Goal: Task Accomplishment & Management: Manage account settings

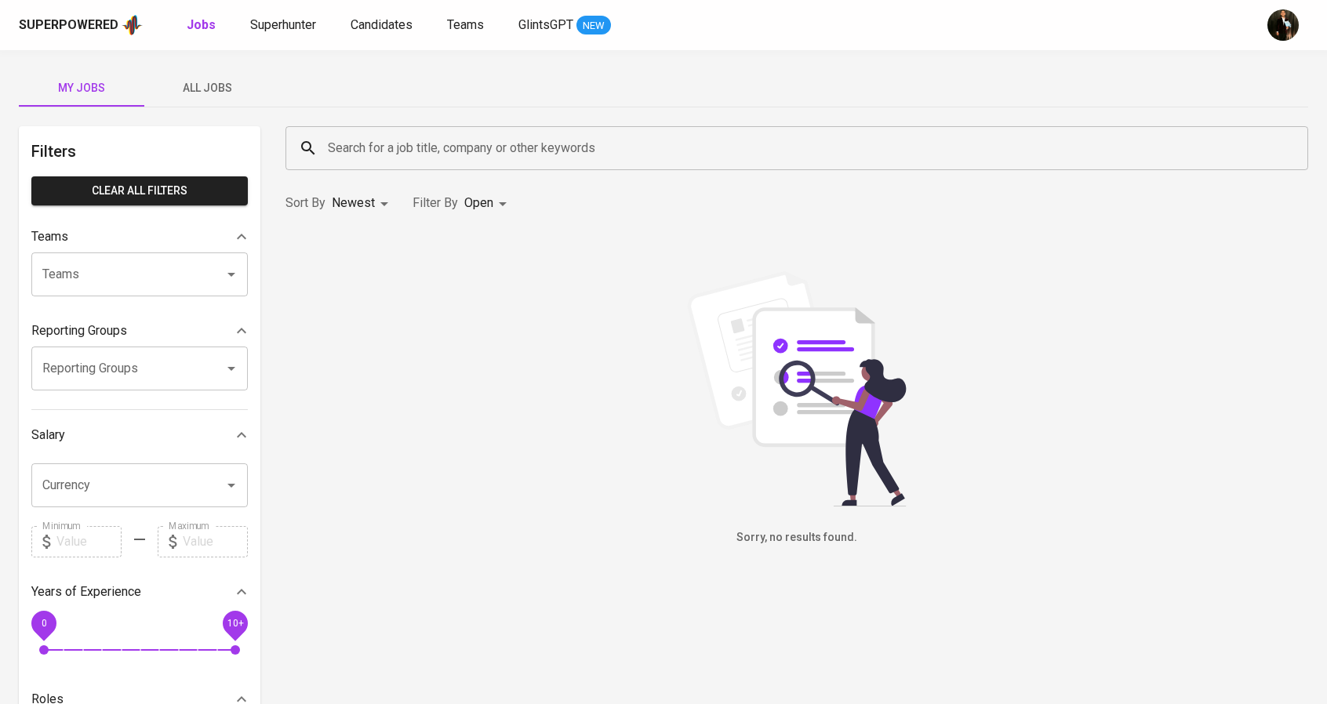
click at [107, 274] on input "Teams" at bounding box center [117, 275] width 158 height 30
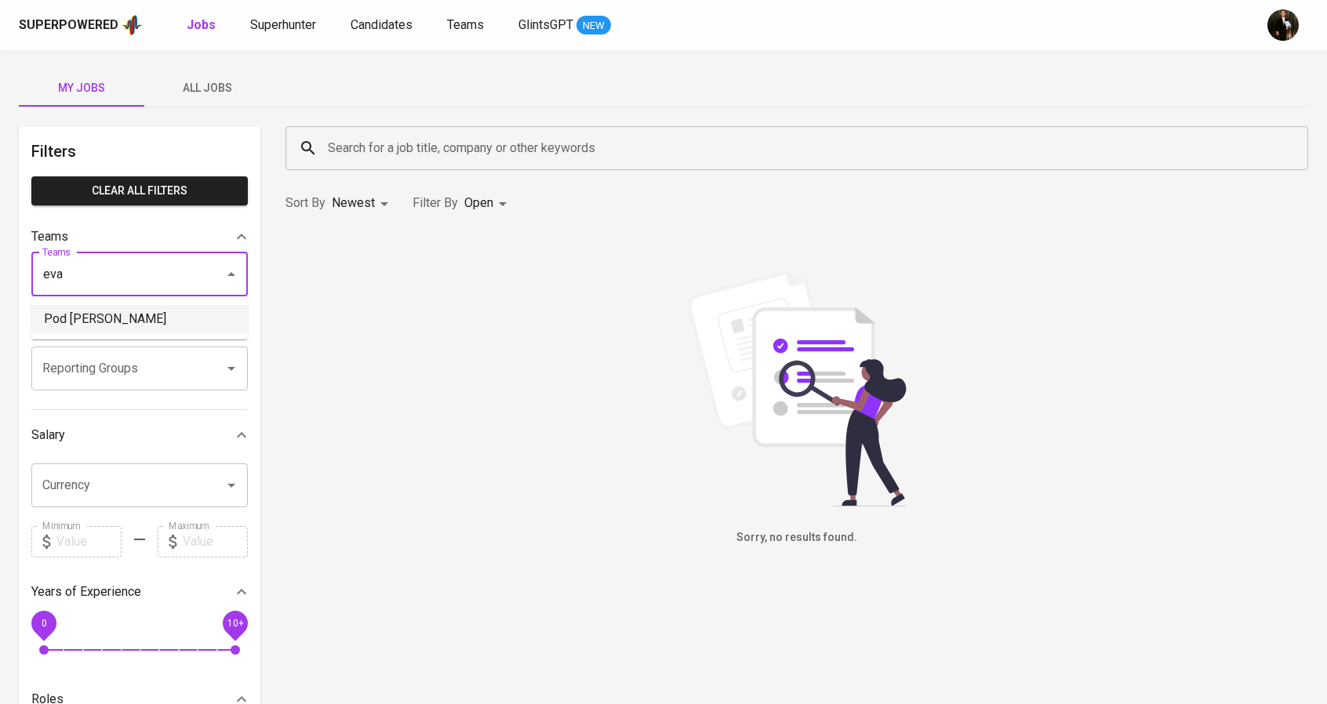
click at [94, 322] on li "Pod [PERSON_NAME]" at bounding box center [139, 319] width 216 height 28
type input "eva"
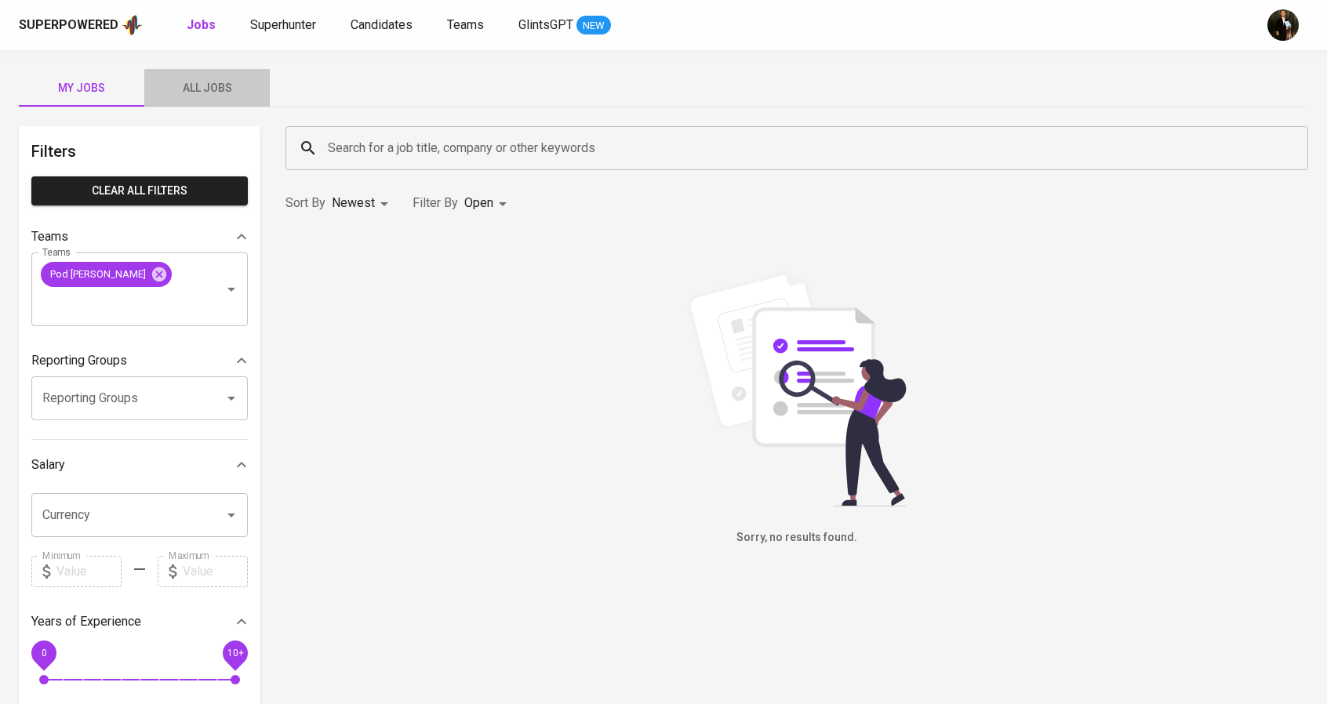
click at [211, 96] on span "All Jobs" at bounding box center [207, 88] width 107 height 20
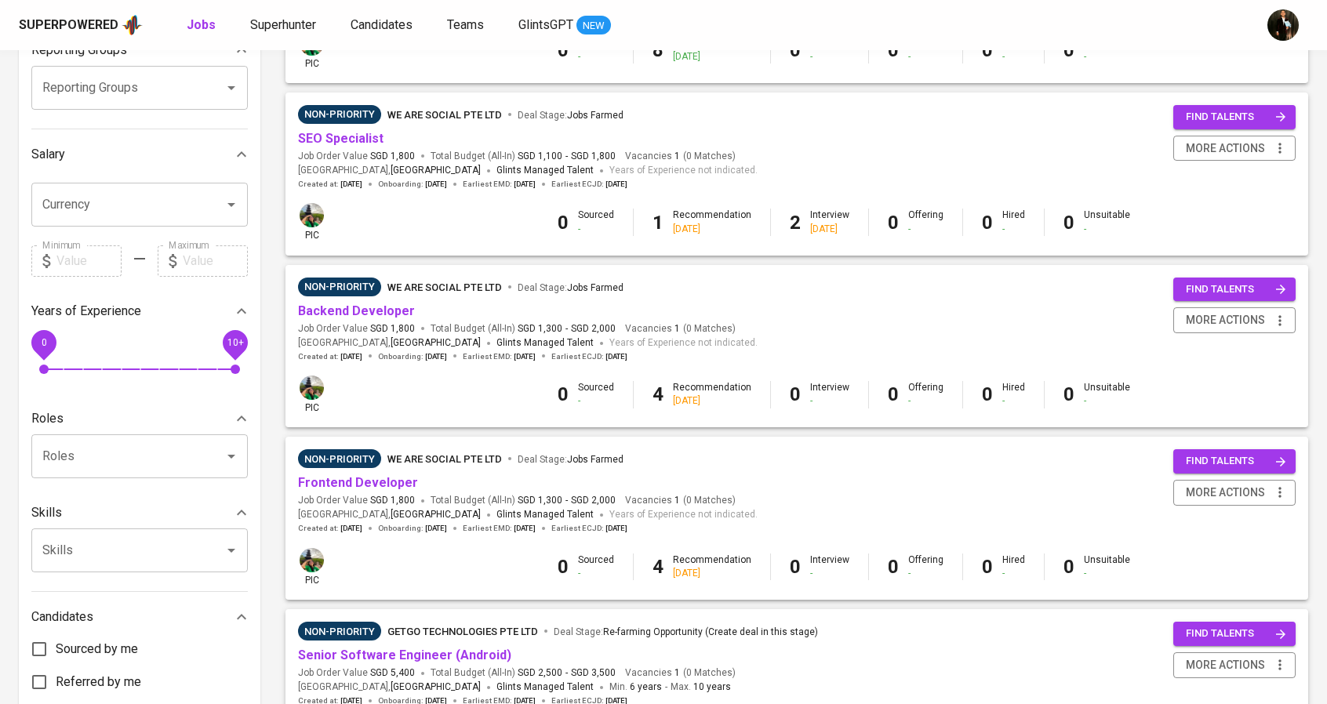
scroll to position [314, 0]
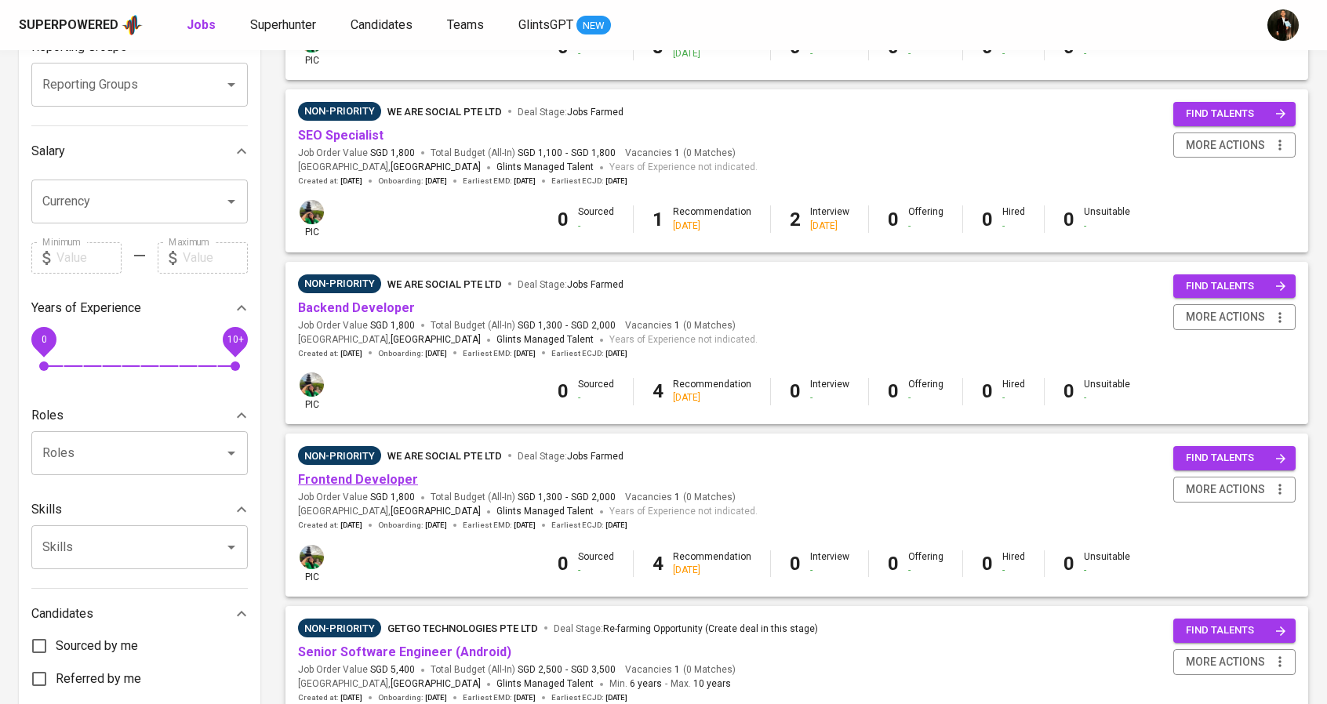
click at [375, 486] on link "Frontend Developer" at bounding box center [358, 479] width 120 height 15
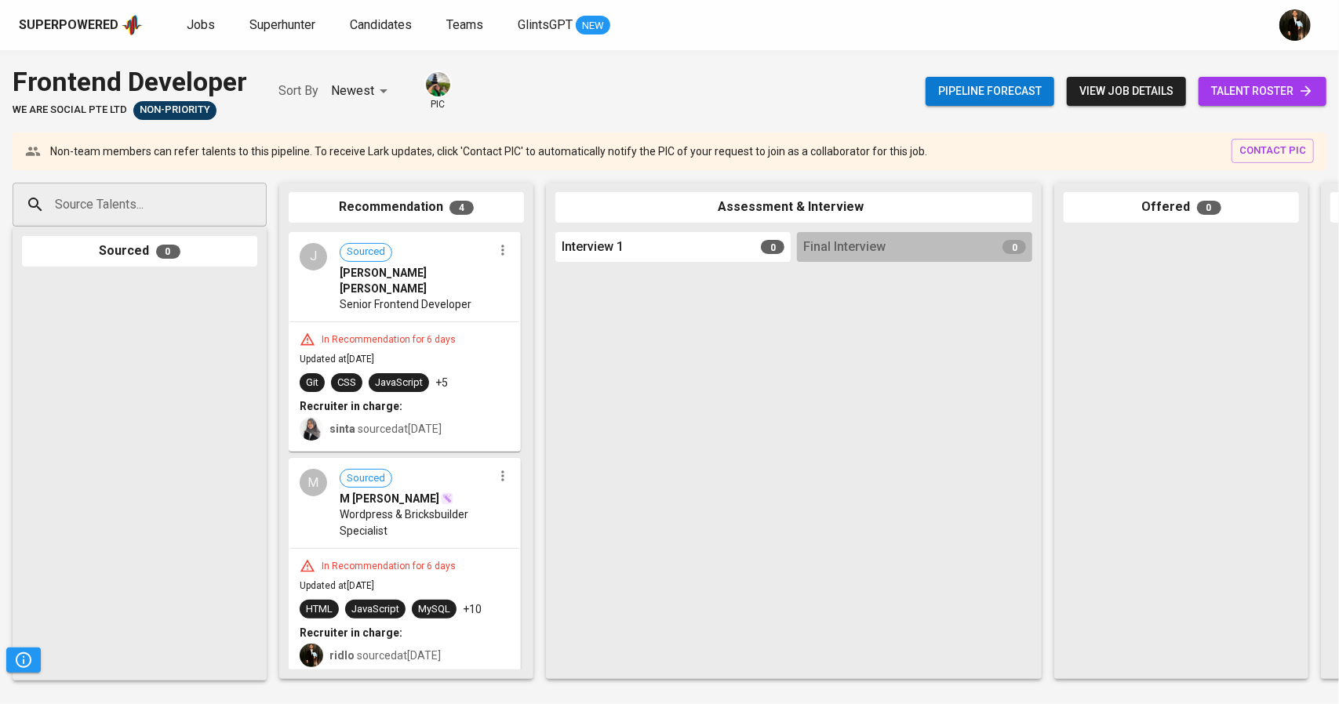
click at [1240, 89] on span "talent roster" at bounding box center [1262, 92] width 103 height 20
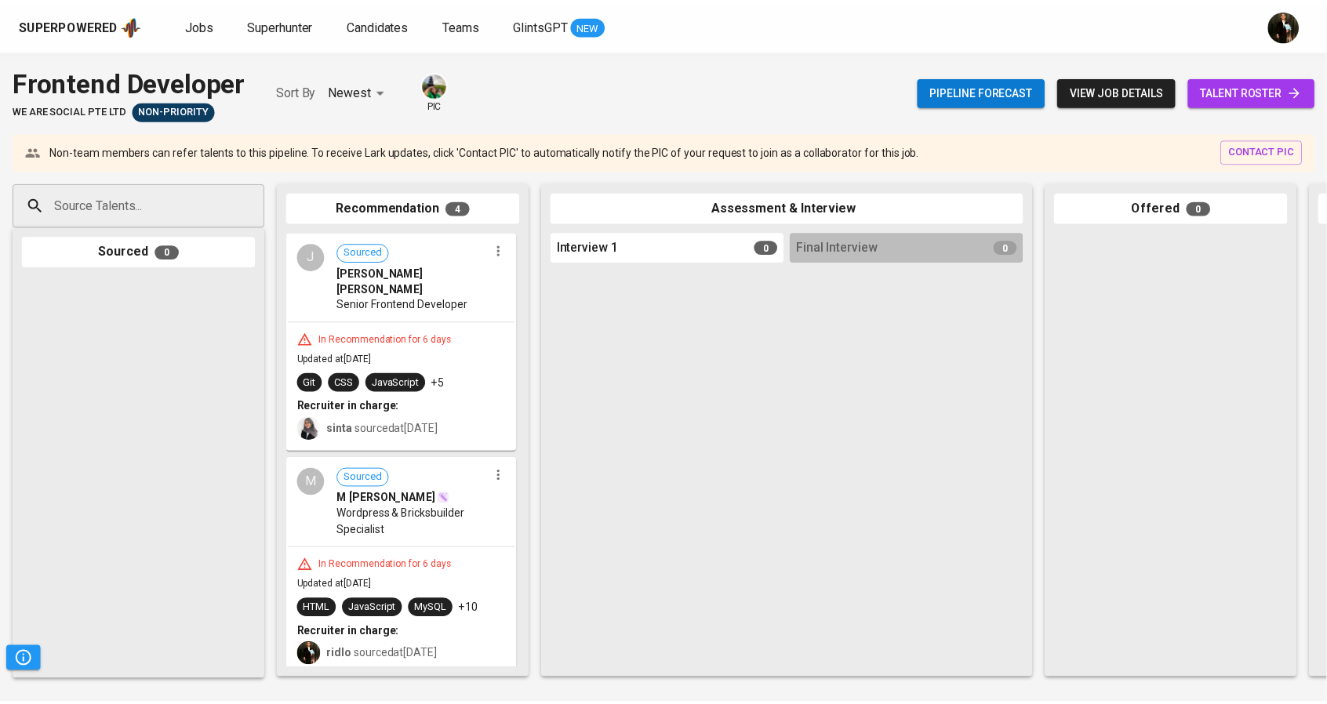
scroll to position [314, 0]
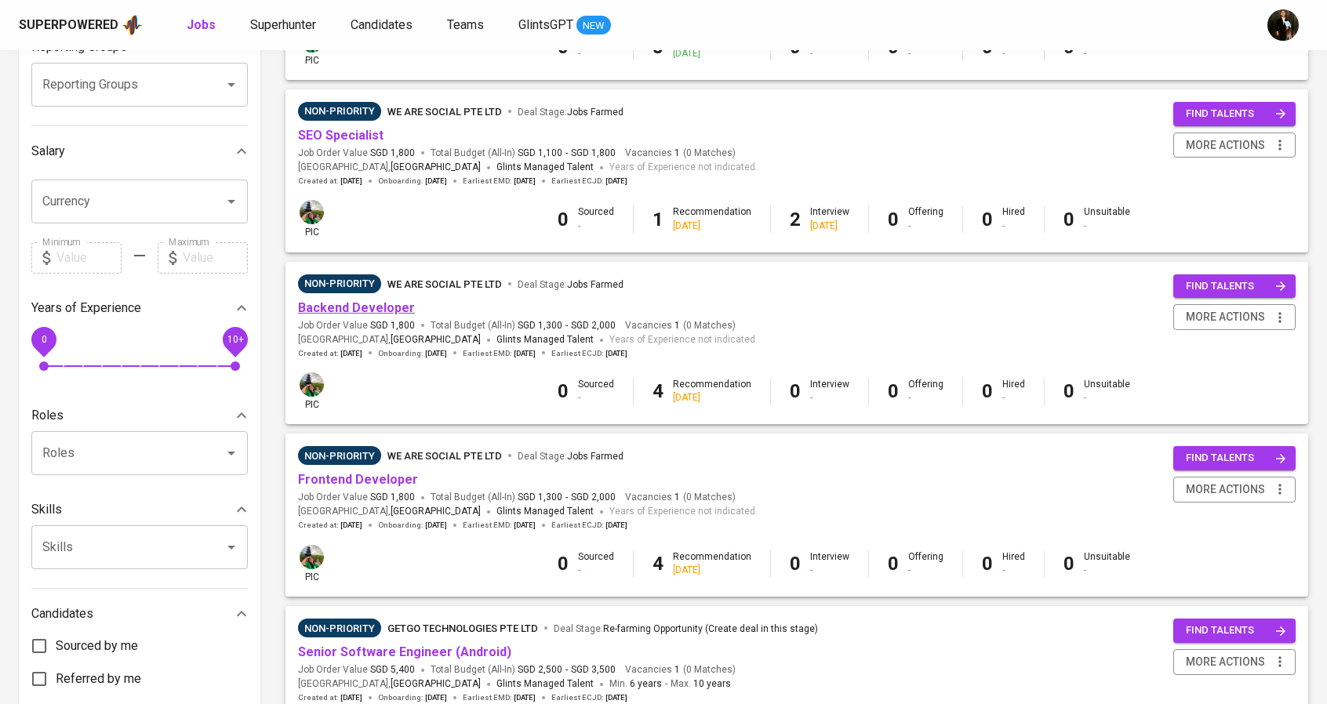
click at [376, 313] on link "Backend Developer" at bounding box center [356, 307] width 117 height 15
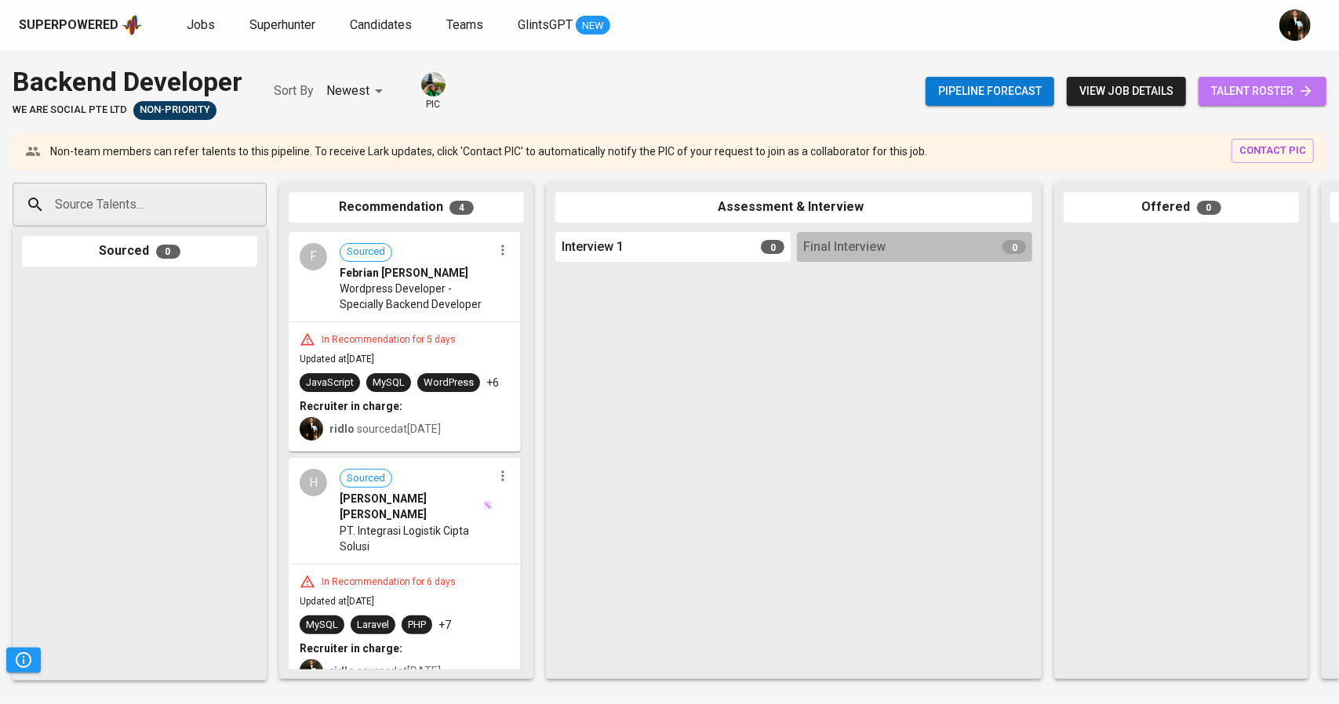
click at [1275, 91] on span "talent roster" at bounding box center [1262, 92] width 103 height 20
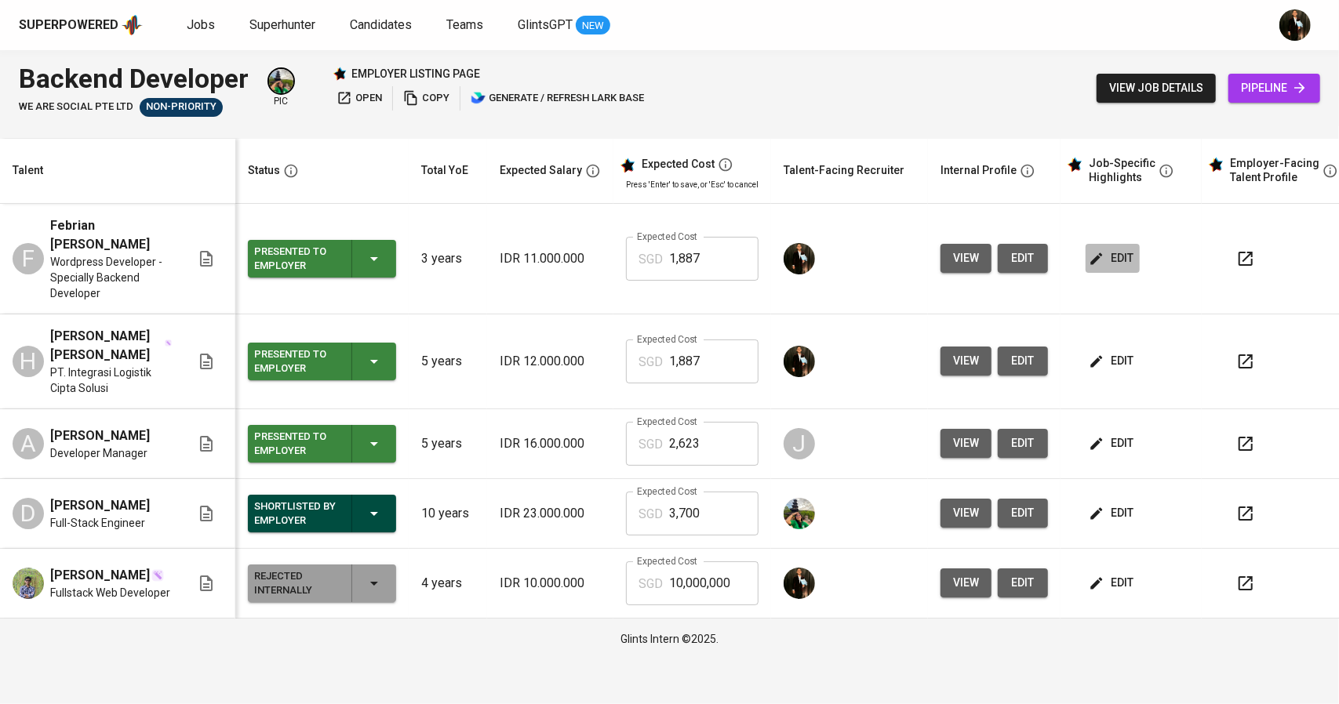
click at [1095, 253] on icon "button" at bounding box center [1097, 259] width 16 height 16
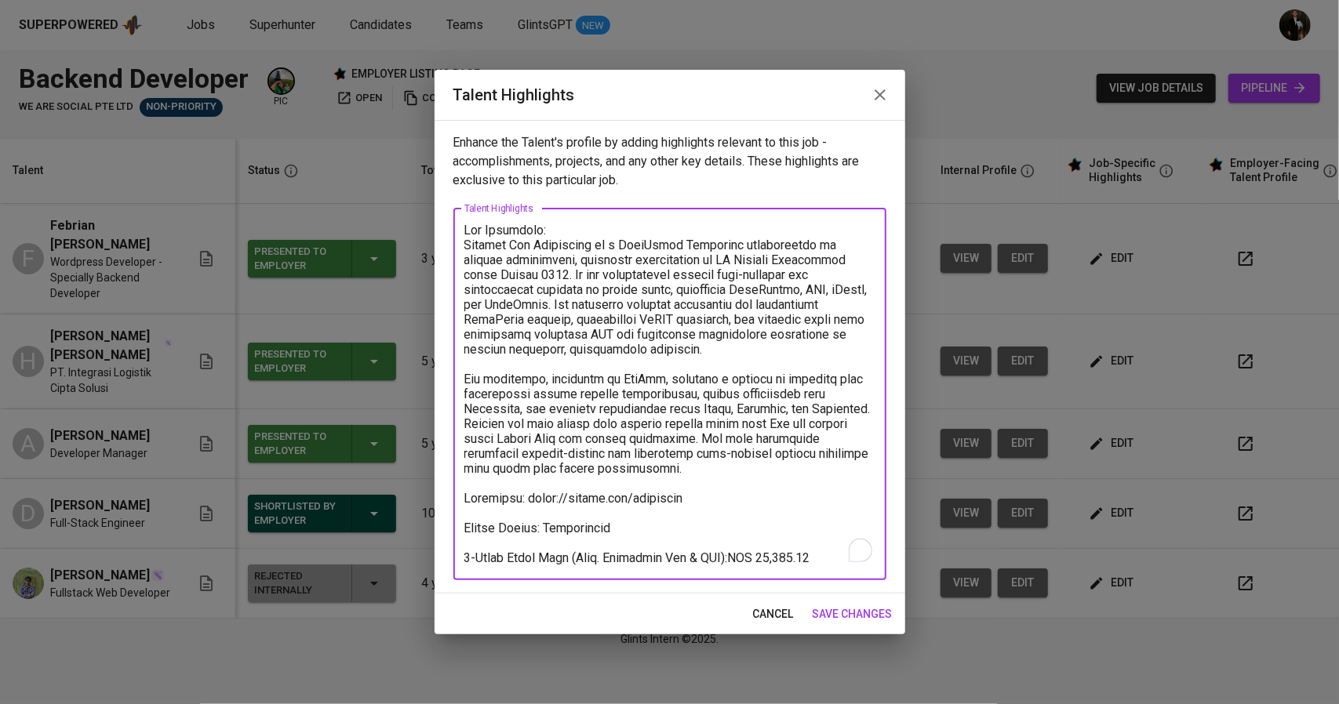
drag, startPoint x: 664, startPoint y: 468, endPoint x: 439, endPoint y: 231, distance: 326.8
click at [439, 231] on div "Enhance the Talent's profile by adding highlights relevant to this job - accomp…" at bounding box center [670, 357] width 471 height 474
click at [878, 90] on icon "button" at bounding box center [880, 94] width 19 height 19
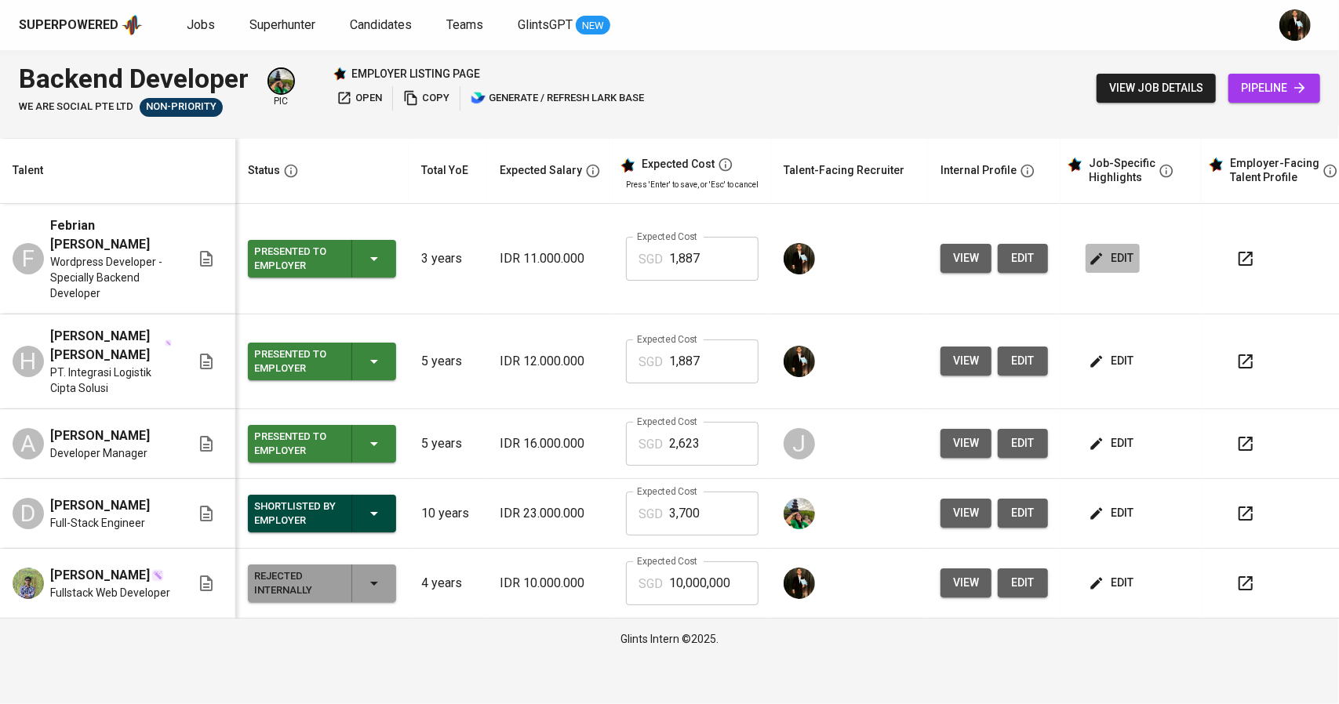
click at [1104, 265] on span "edit" at bounding box center [1113, 259] width 42 height 20
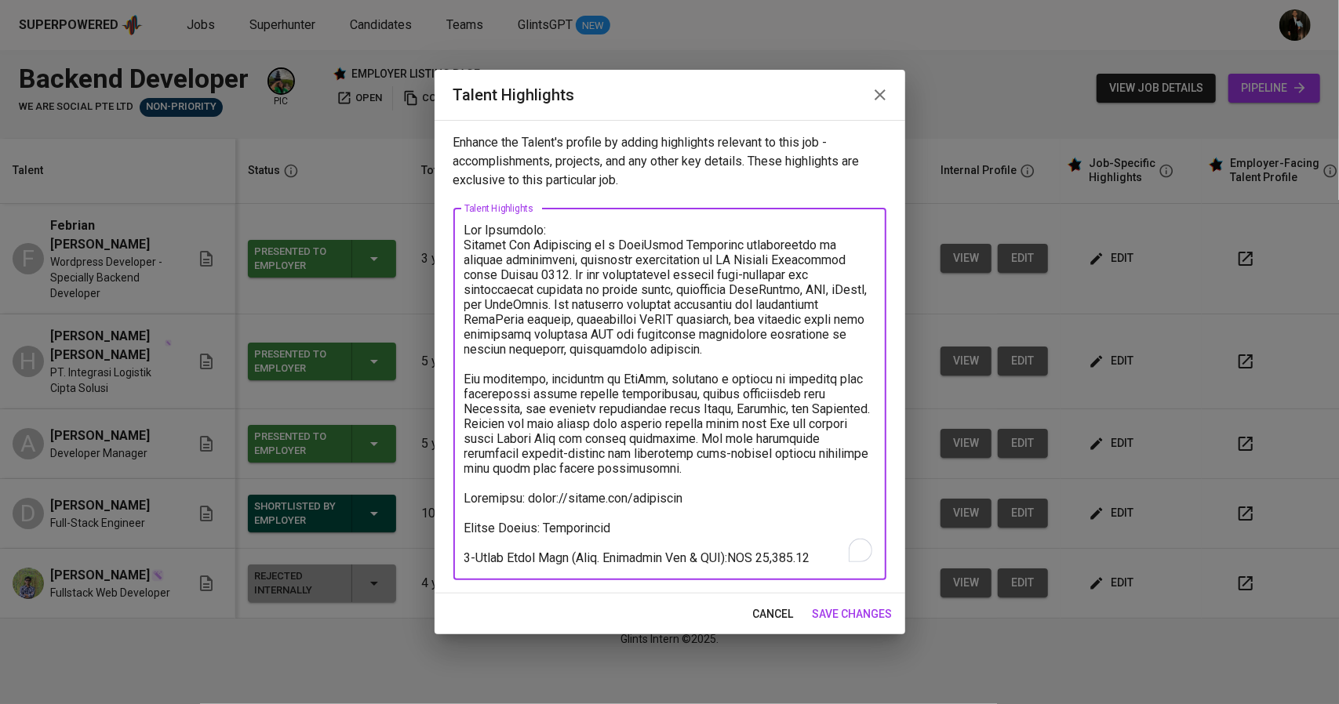
drag, startPoint x: 668, startPoint y: 471, endPoint x: 443, endPoint y: 248, distance: 317.2
click at [443, 248] on div "Enhance the Talent's profile by adding highlights relevant to this job - accomp…" at bounding box center [670, 357] width 471 height 474
click at [889, 89] on icon "button" at bounding box center [880, 94] width 19 height 19
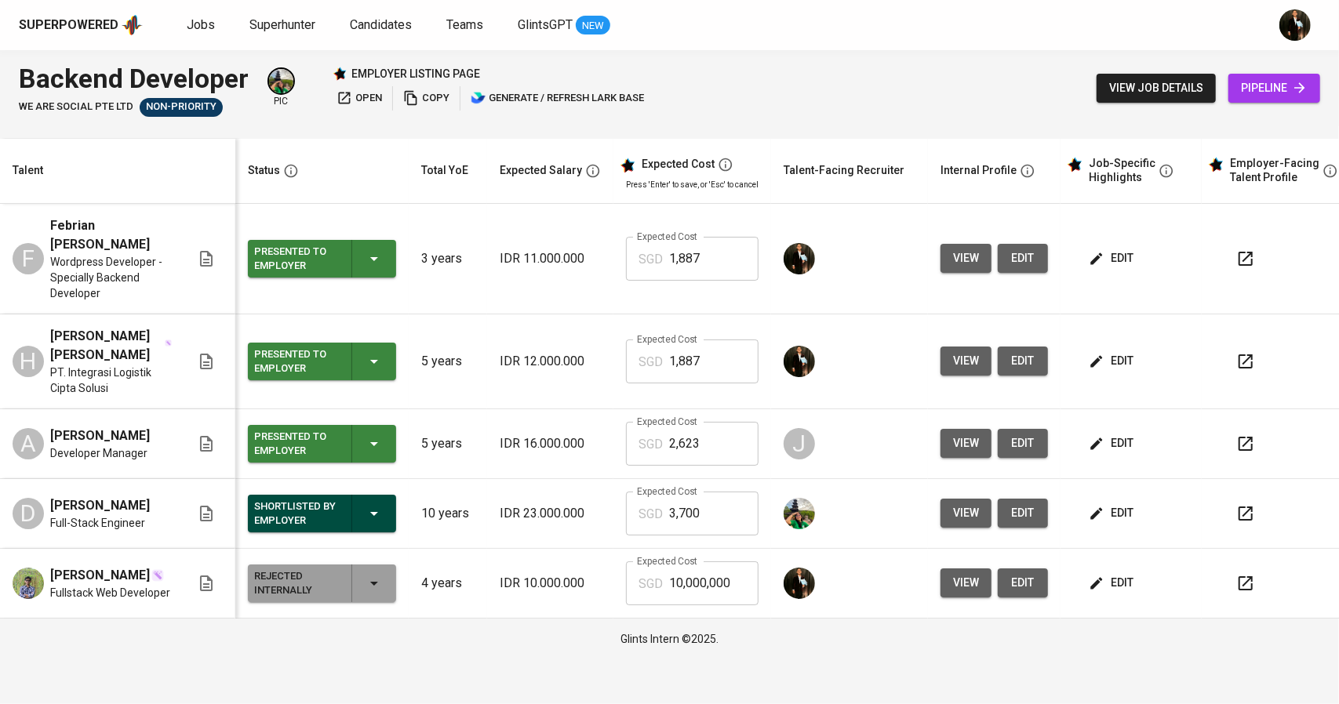
click at [1104, 253] on span "edit" at bounding box center [1113, 259] width 42 height 20
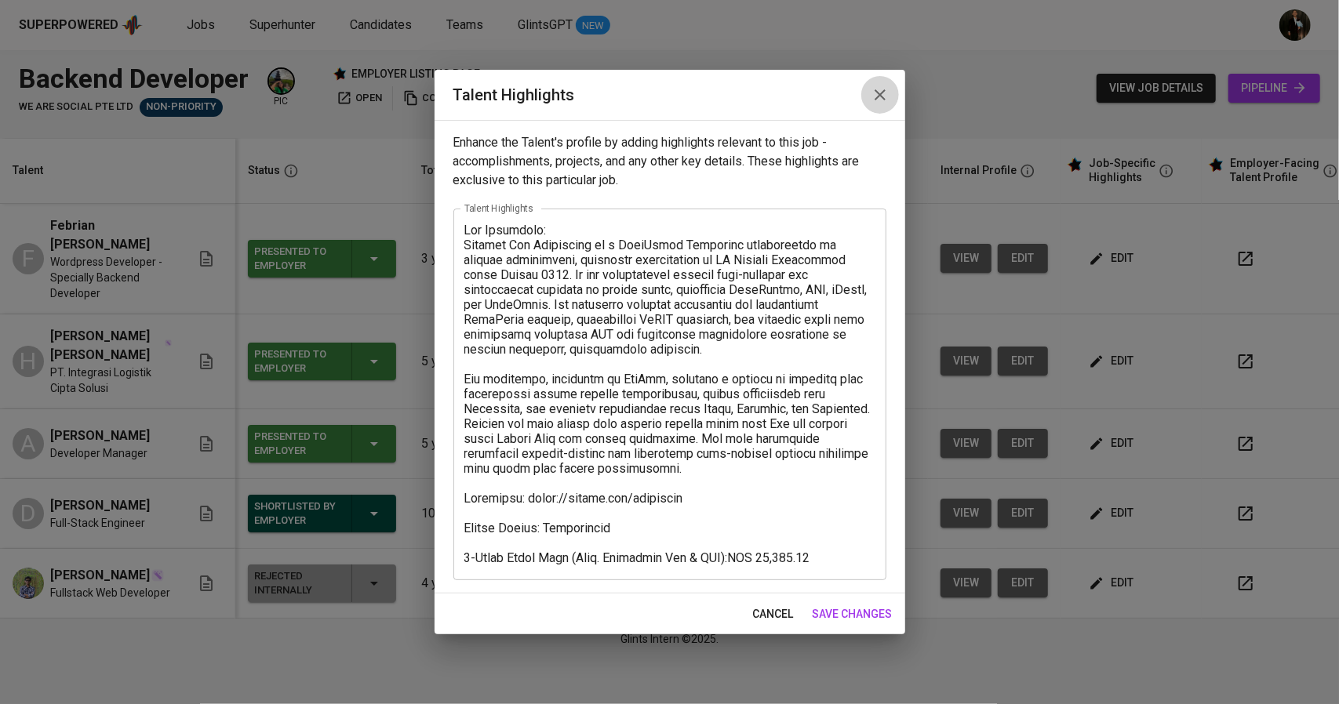
click at [880, 91] on icon "button" at bounding box center [880, 94] width 19 height 19
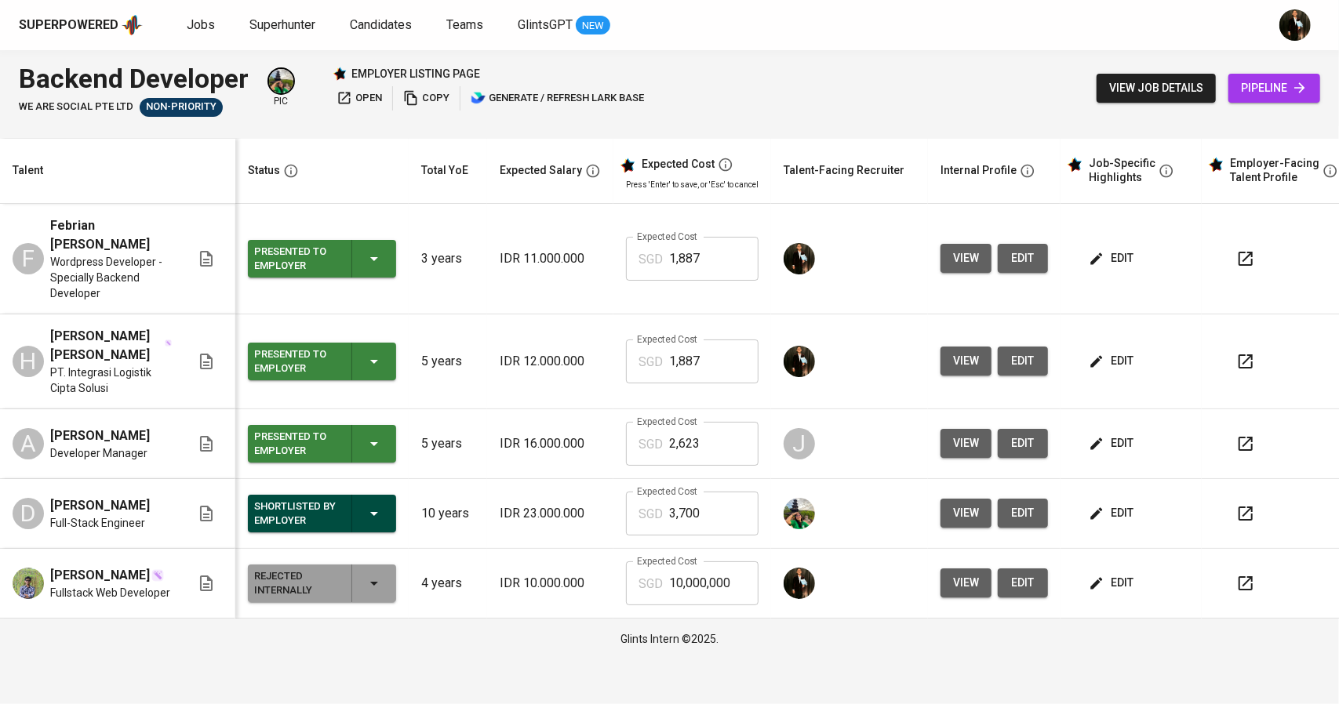
click at [1075, 261] on td "edit" at bounding box center [1130, 259] width 141 height 111
click at [1089, 264] on icon "button" at bounding box center [1097, 259] width 16 height 16
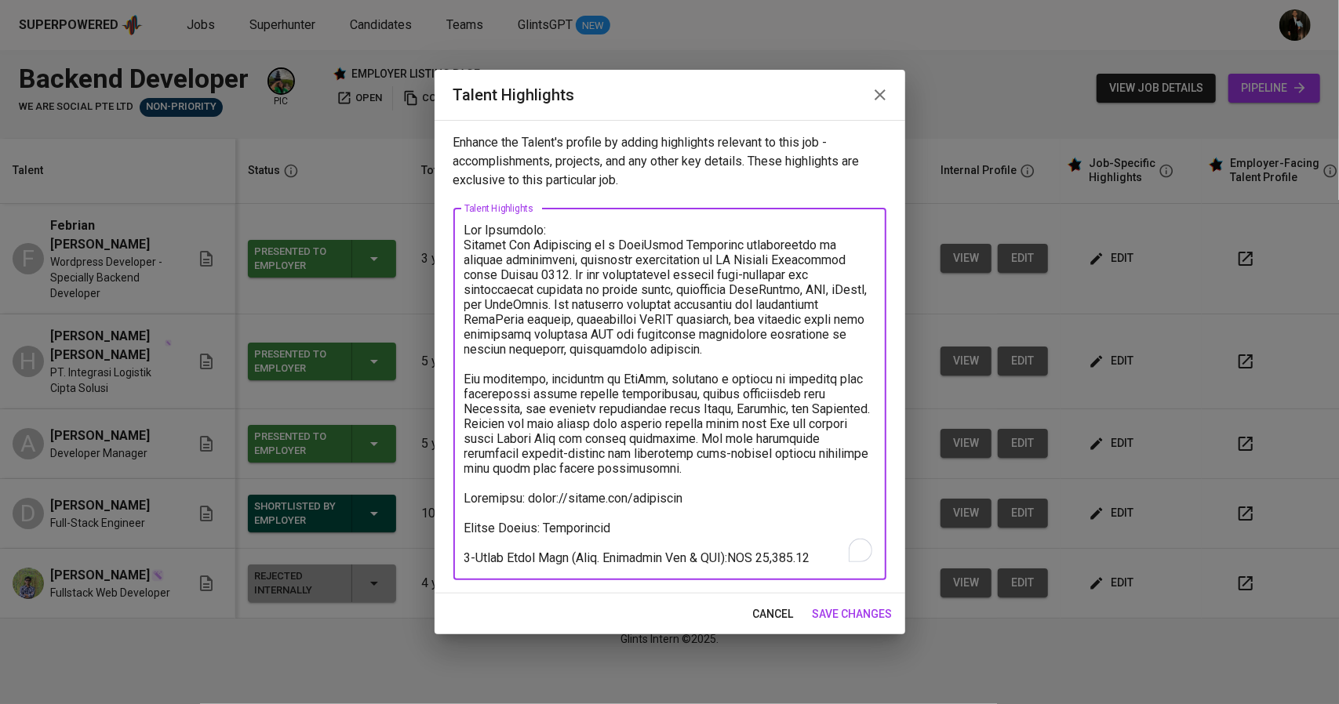
drag, startPoint x: 679, startPoint y: 504, endPoint x: 521, endPoint y: 497, distance: 158.6
click at [521, 497] on textarea "To enrich screen reader interactions, please activate Accessibility in Grammarl…" at bounding box center [669, 394] width 411 height 343
click at [885, 96] on icon "button" at bounding box center [880, 94] width 19 height 19
